Goal: Task Accomplishment & Management: Use online tool/utility

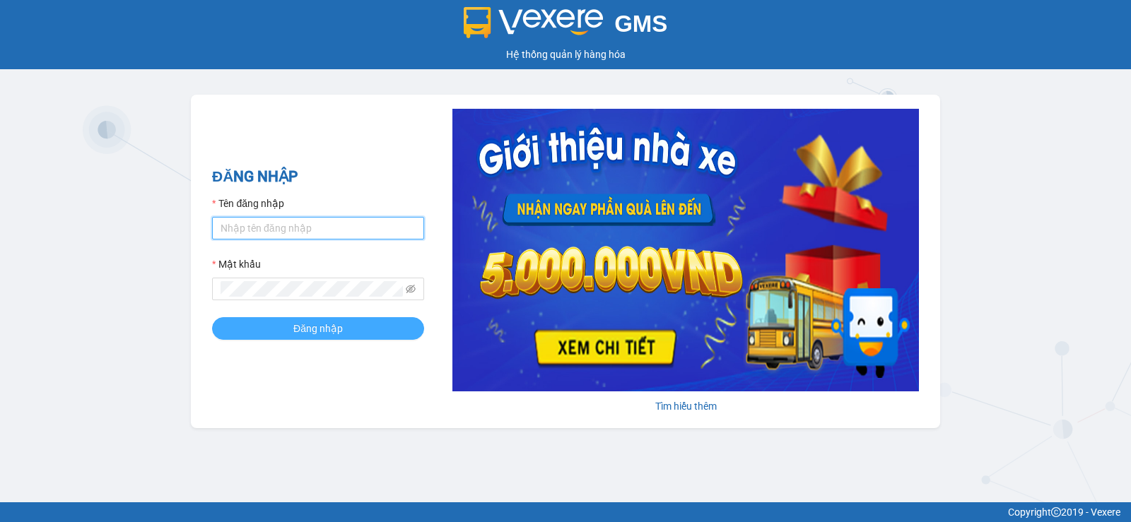
type input "pvgodau.dongphuoc"
click at [312, 331] on span "Đăng nhập" at bounding box center [317, 329] width 49 height 16
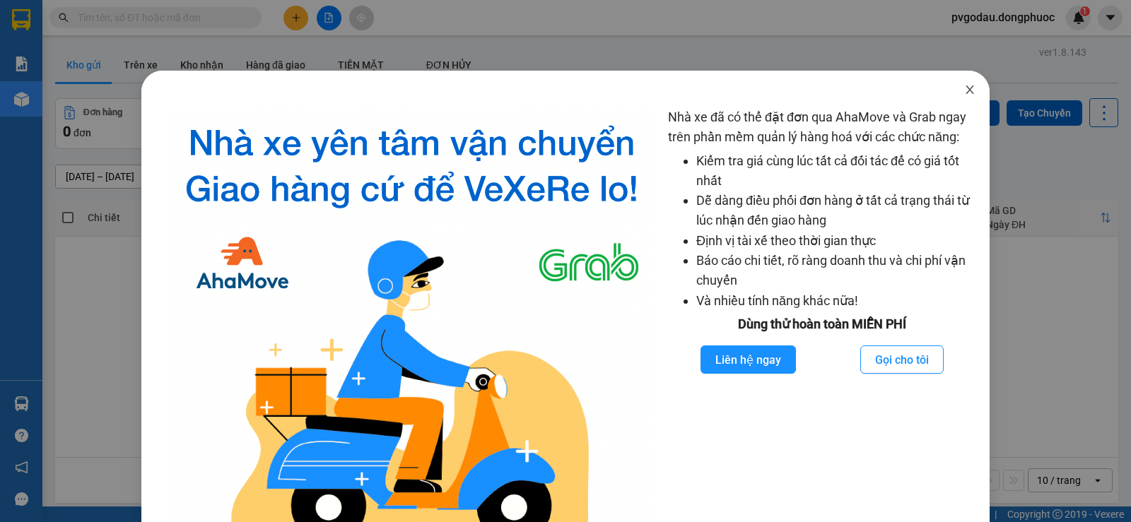
click at [951, 86] on span "Close" at bounding box center [970, 91] width 40 height 40
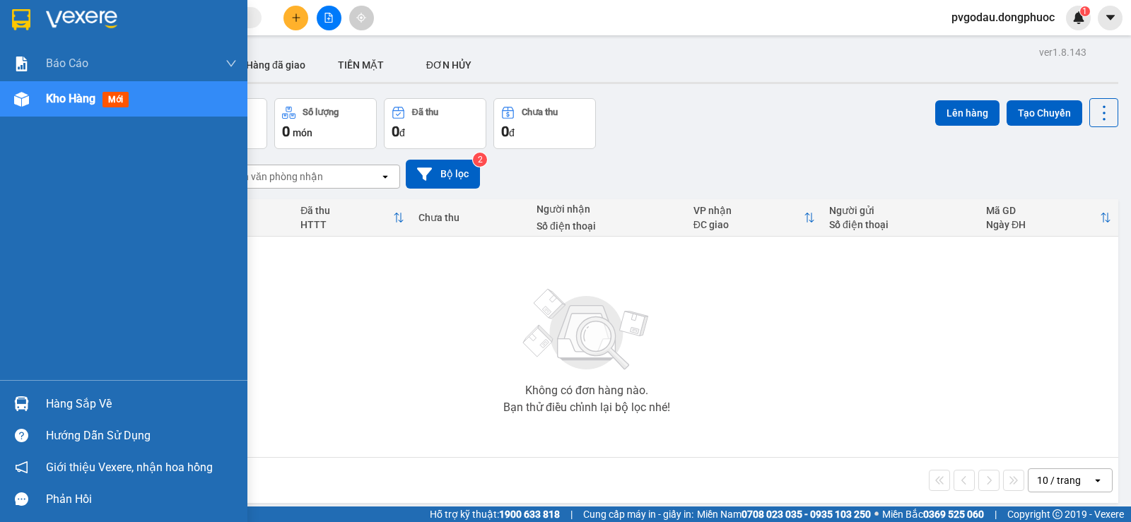
click at [73, 390] on div "Hàng sắp về" at bounding box center [123, 404] width 247 height 32
click at [25, 414] on div "Báo cáo Mẫu 1: Báo cáo dòng tiền theo nhân viên Mẫu 1: Báo cáo dòng tiền theo n…" at bounding box center [123, 261] width 247 height 522
click at [31, 412] on div at bounding box center [21, 403] width 25 height 25
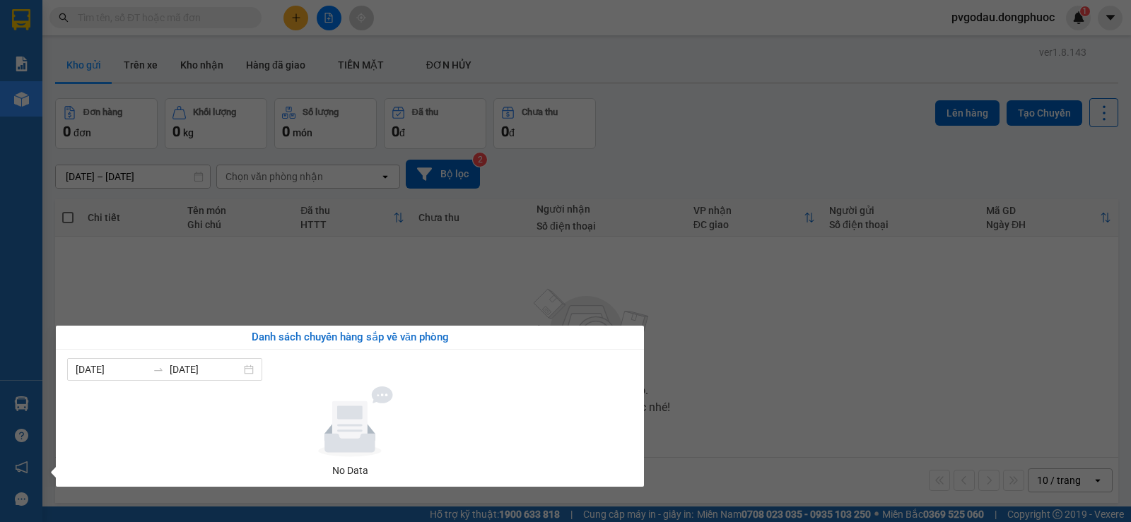
click at [353, 276] on section "Kết quả tìm kiếm ( 0 ) Bộ lọc No Data pvgodau.dongphuoc 1 Báo cáo Mẫu 1: Báo cá…" at bounding box center [565, 261] width 1131 height 522
